Goal: Participate in discussion: Engage in conversation with other users on a specific topic

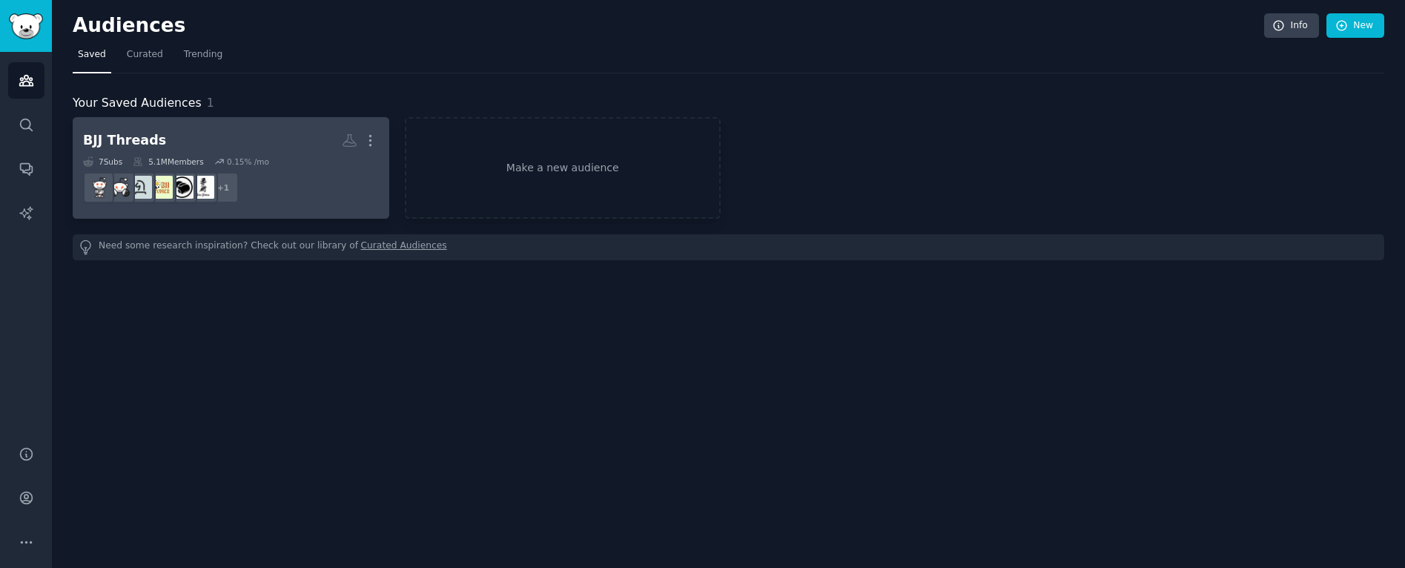
click at [286, 159] on div "7 Sub s 5.1M Members 0.15 % /mo" at bounding box center [231, 161] width 296 height 10
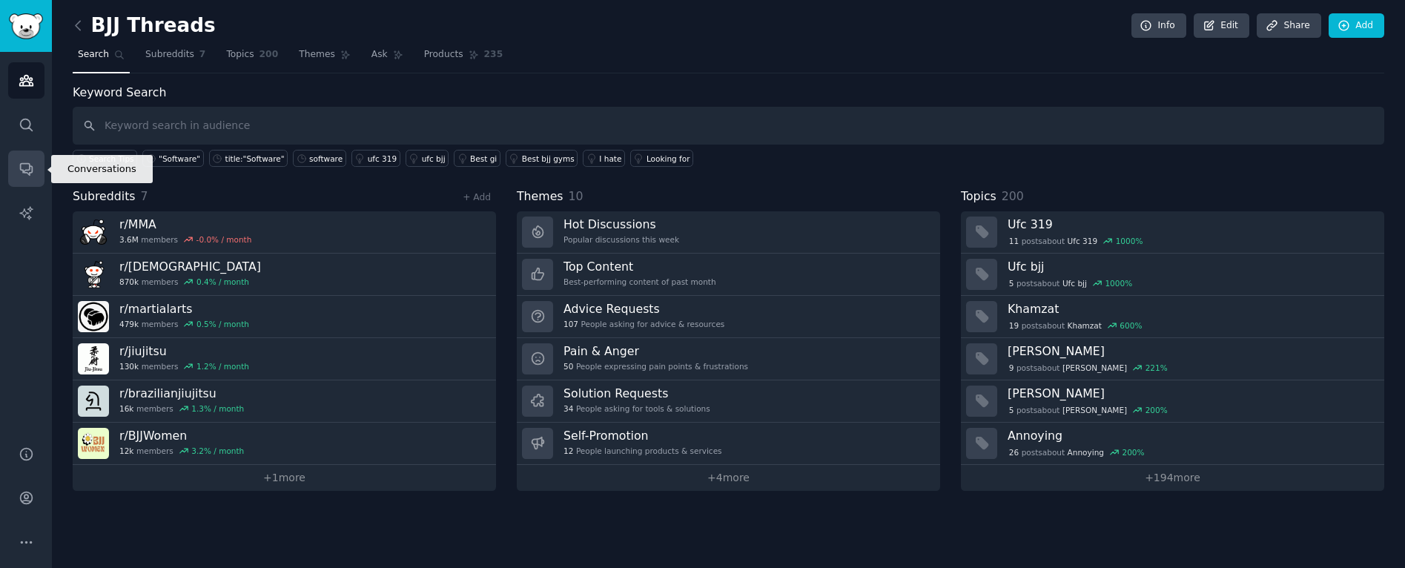
click at [24, 174] on icon "Sidebar" at bounding box center [27, 169] width 16 height 16
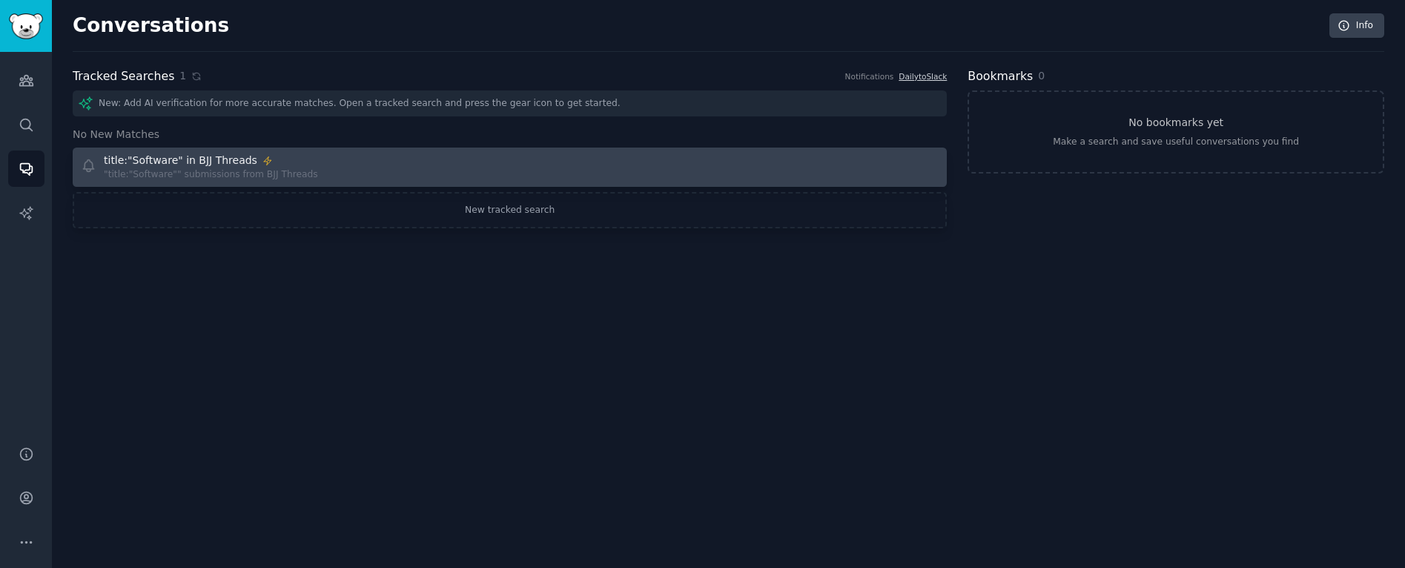
click at [298, 166] on div "title:"Software" in BJJ Threads" at bounding box center [211, 161] width 214 height 16
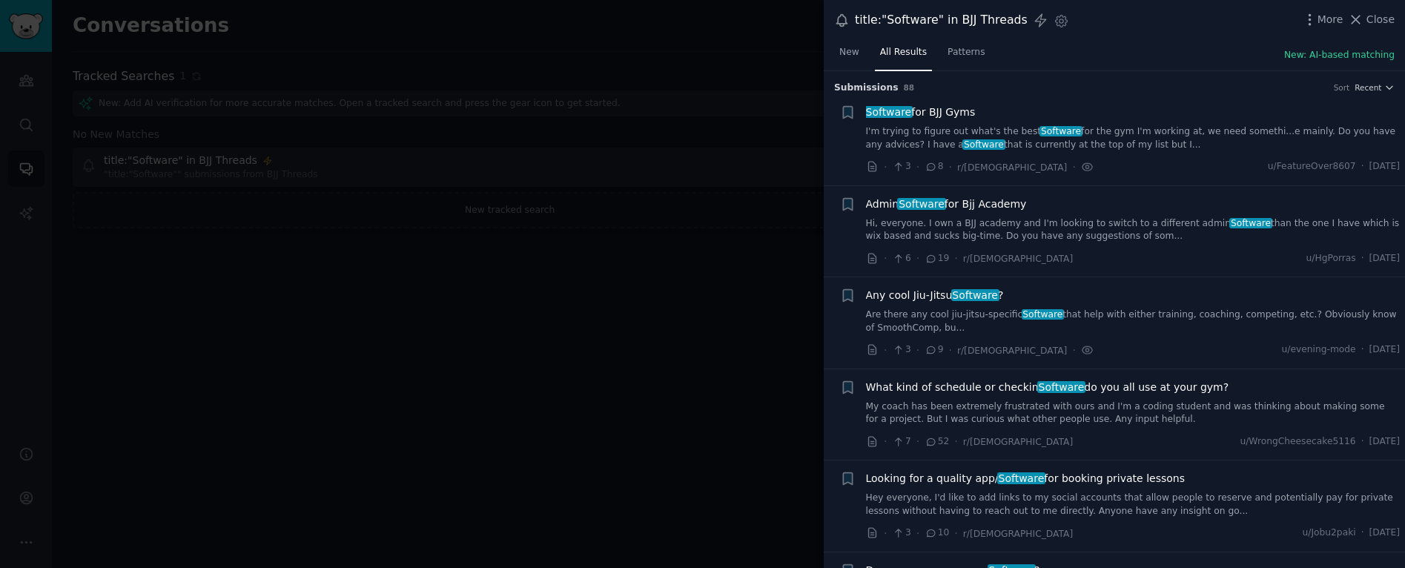
click at [932, 105] on span "Software for BJJ Gyms" at bounding box center [921, 113] width 110 height 16
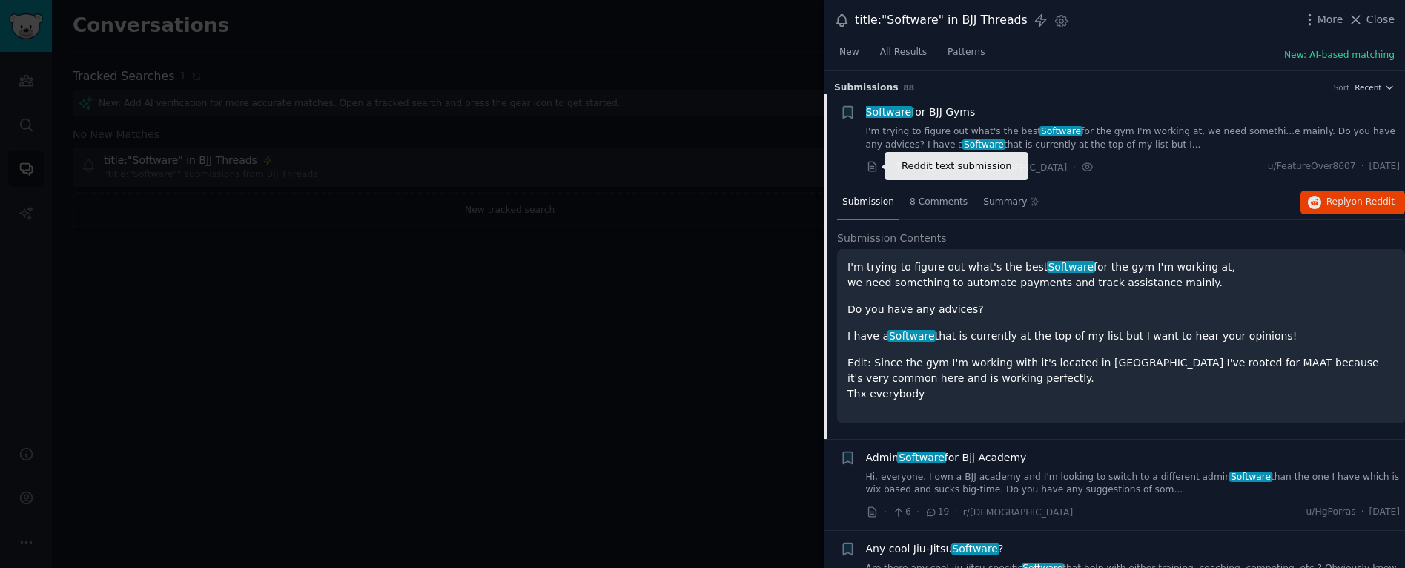
click at [869, 170] on icon at bounding box center [872, 166] width 13 height 13
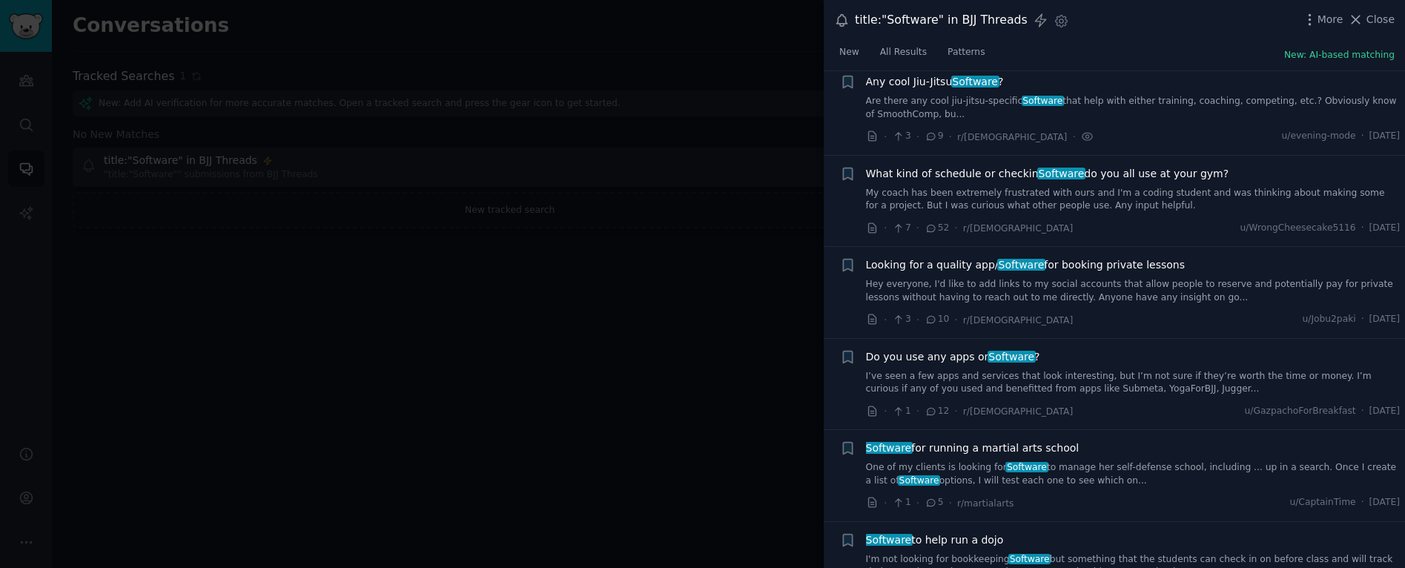
scroll to position [426, 0]
